Goal: Check status: Check status

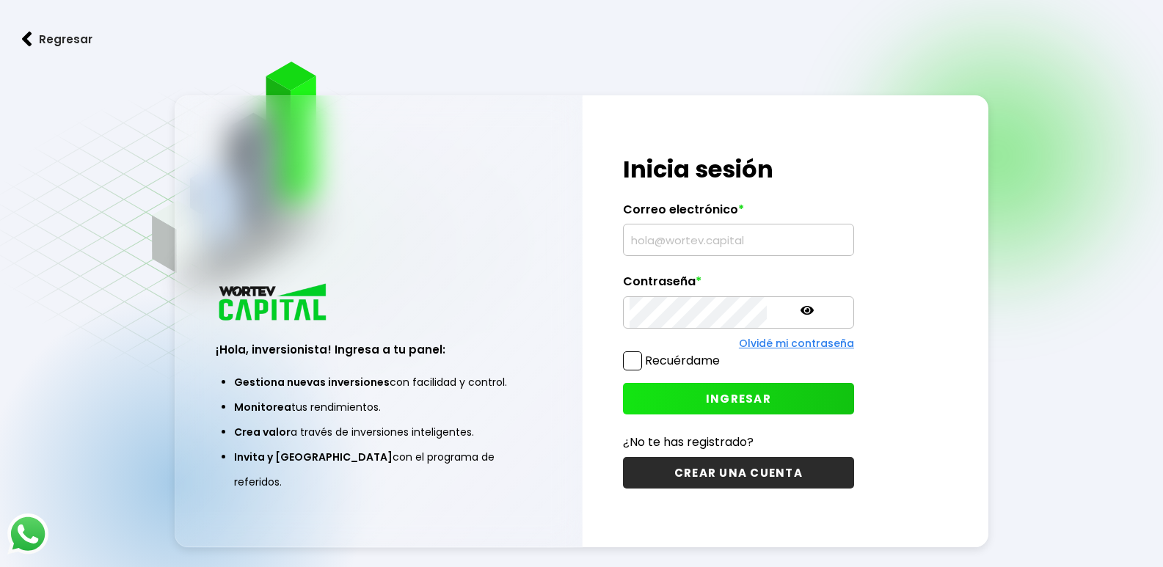
click at [661, 241] on input "text" at bounding box center [739, 240] width 218 height 31
click at [653, 240] on input "text" at bounding box center [739, 240] width 218 height 31
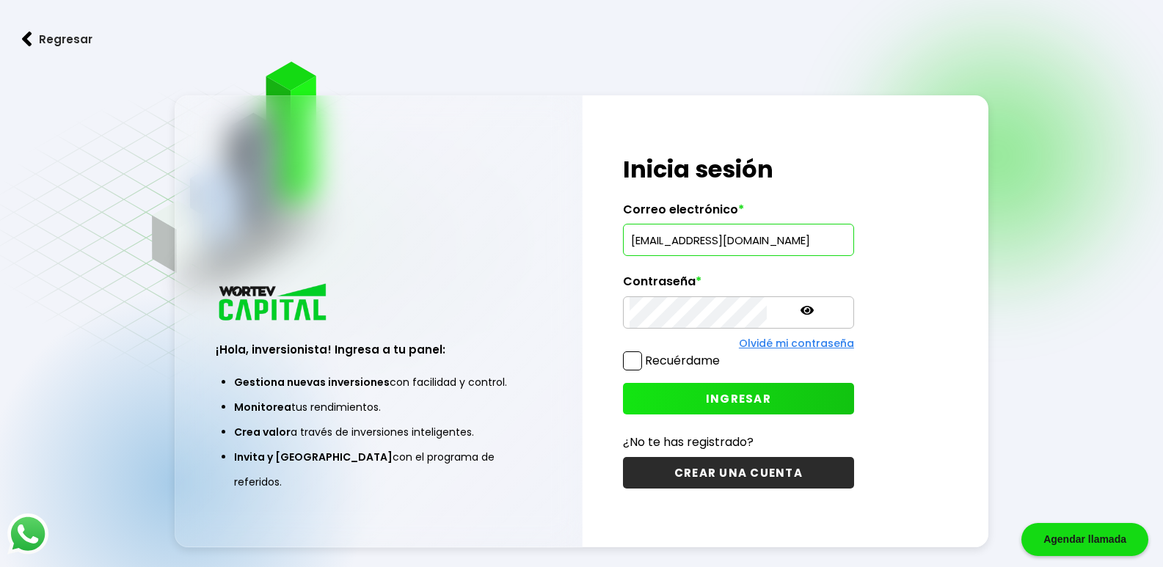
scroll to position [0, 12]
type input "[EMAIL_ADDRESS][DOMAIN_NAME]"
click at [706, 399] on span "INGRESAR" at bounding box center [738, 398] width 65 height 15
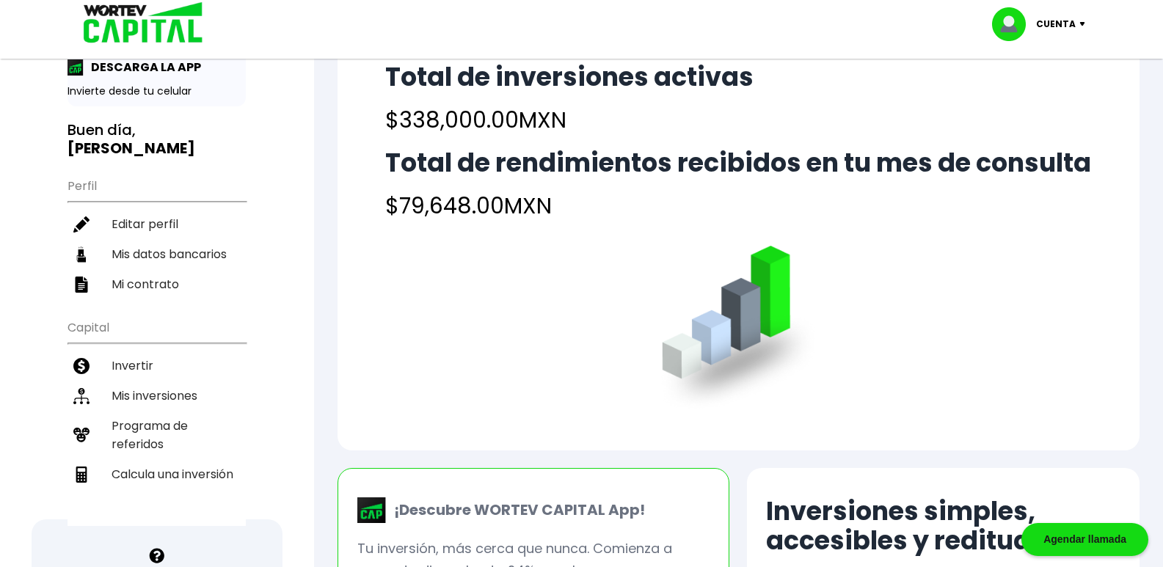
scroll to position [73, 0]
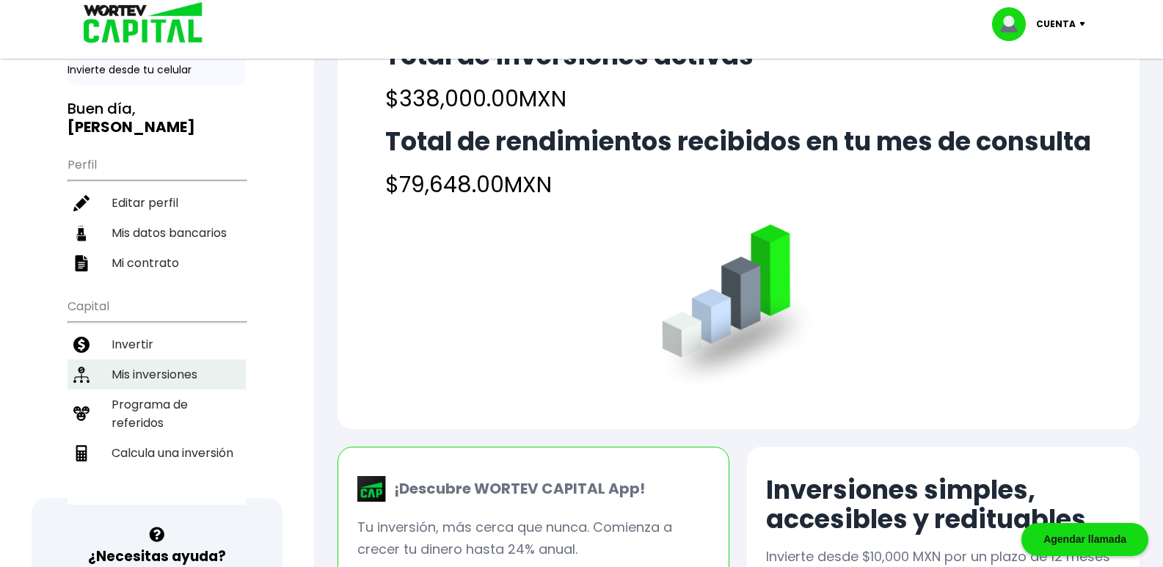
click at [154, 379] on li "Mis inversiones" at bounding box center [157, 375] width 178 height 30
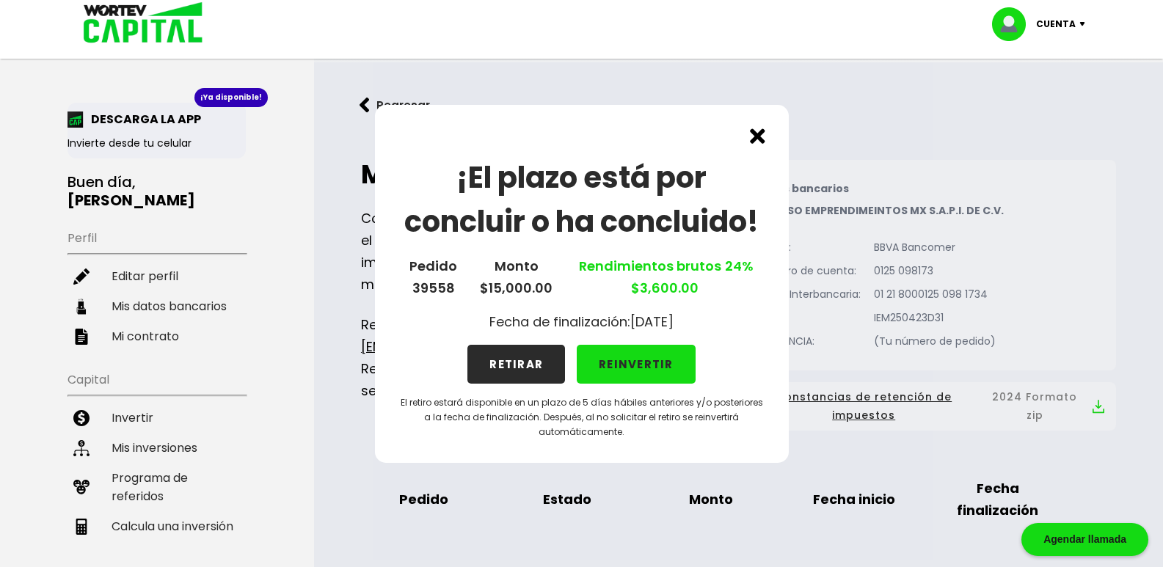
click at [757, 138] on img at bounding box center [757, 135] width 15 height 15
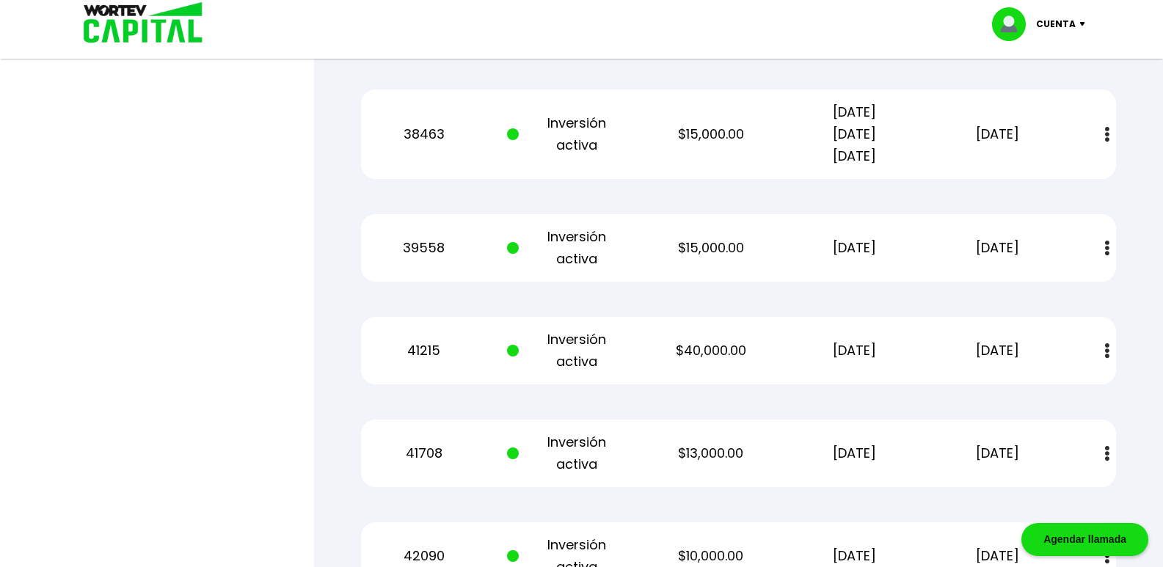
scroll to position [1144, 0]
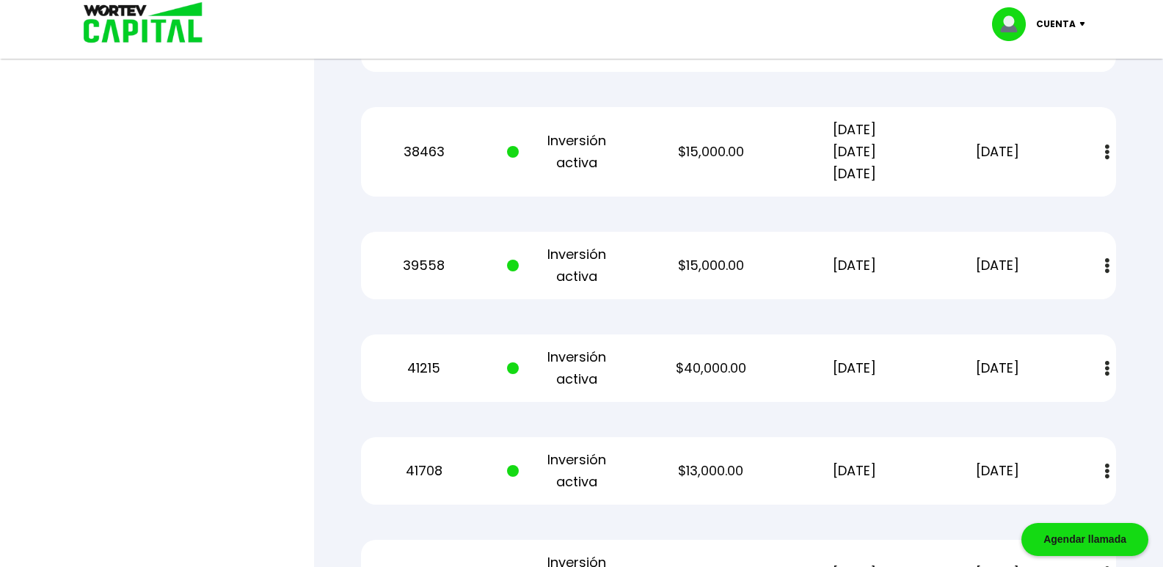
click at [1108, 268] on img at bounding box center [1107, 265] width 4 height 15
click at [1135, 212] on div "Mis inversiones Como inversionista activo de WORTEV CAPITAL, apoyas el crecimie…" at bounding box center [739, 4] width 802 height 2025
click at [1110, 269] on img at bounding box center [1107, 265] width 4 height 15
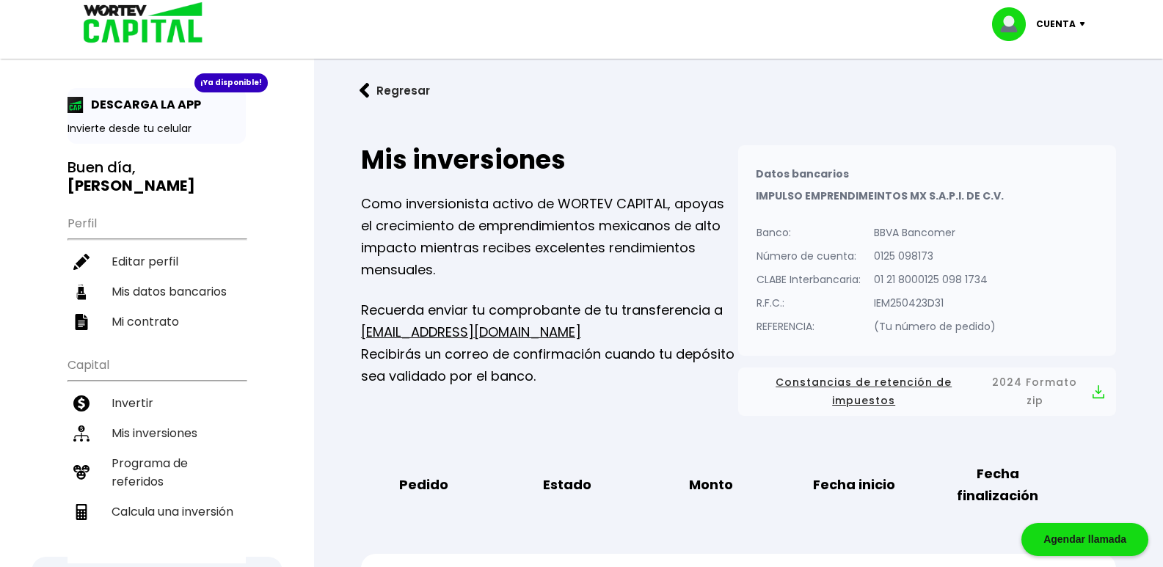
scroll to position [0, 0]
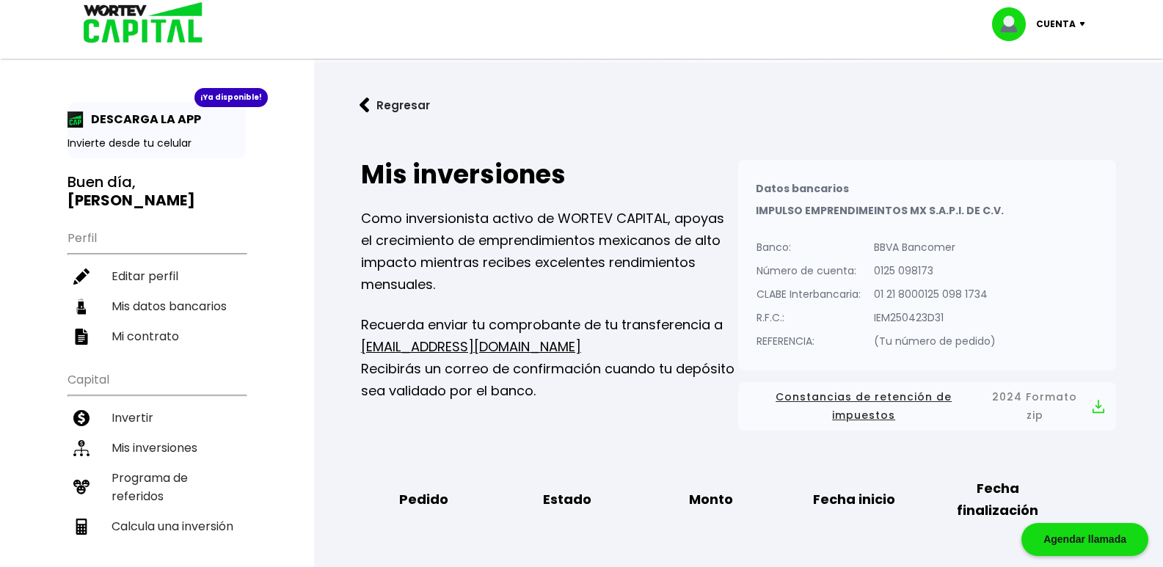
click at [1079, 22] on img at bounding box center [1086, 24] width 20 height 4
click at [399, 111] on button "Regresar" at bounding box center [395, 105] width 115 height 39
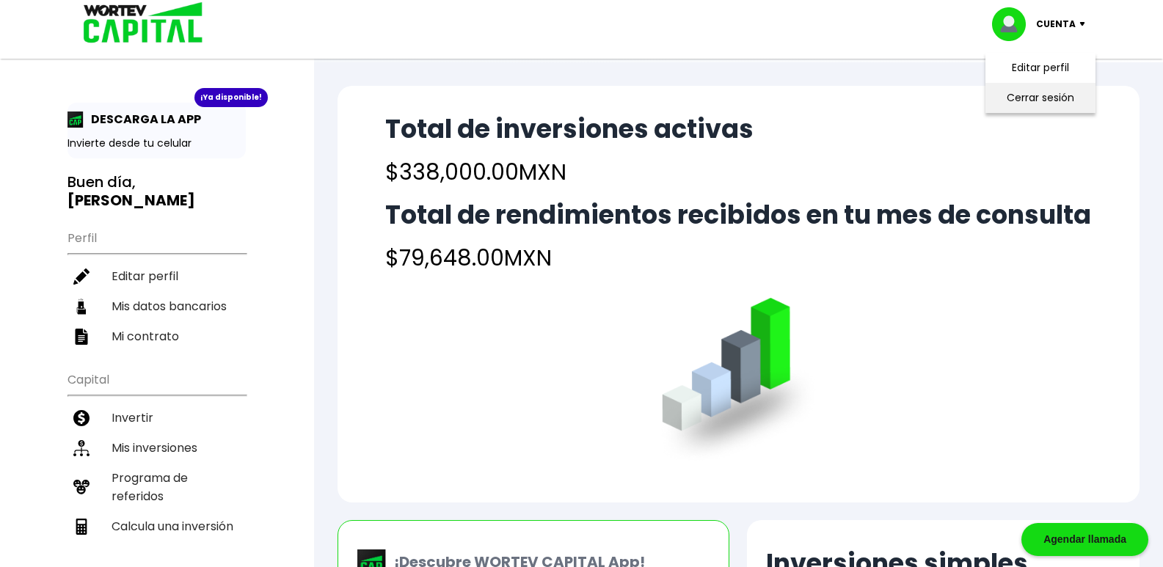
click at [1048, 95] on li "Cerrar sesión" at bounding box center [1040, 98] width 117 height 30
